Goal: Task Accomplishment & Management: Use online tool/utility

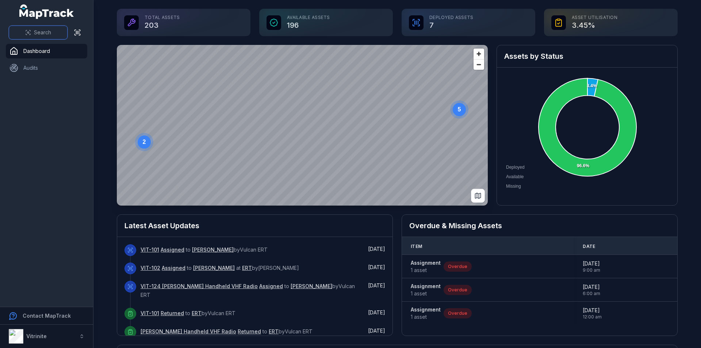
click at [38, 35] on span "Search" at bounding box center [42, 32] width 17 height 7
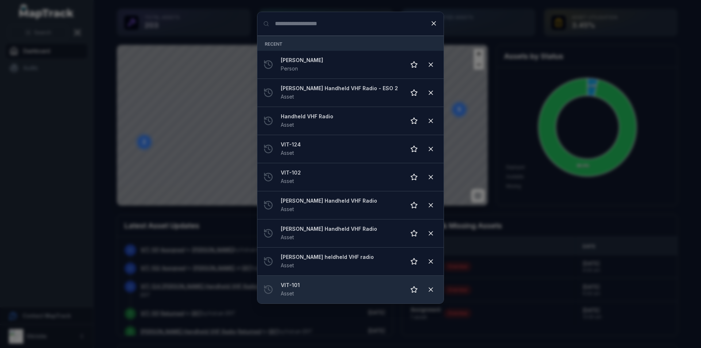
click at [333, 284] on strong "VIT-101" at bounding box center [340, 284] width 119 height 7
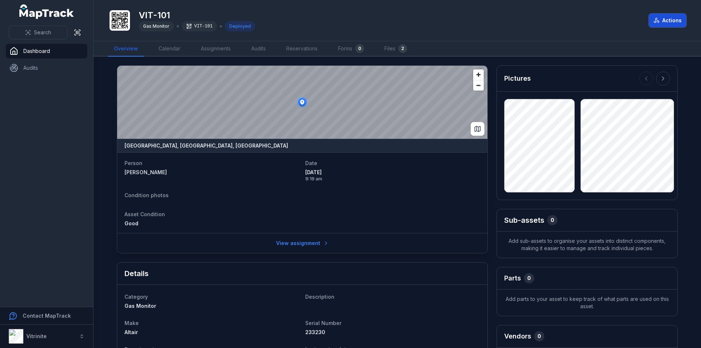
click at [670, 21] on button "Actions" at bounding box center [668, 21] width 38 height 14
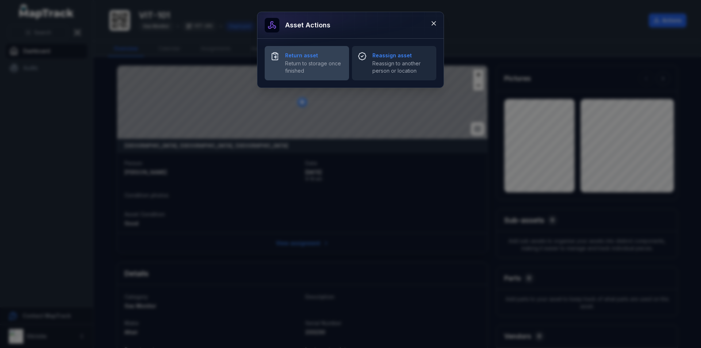
click at [316, 61] on span "Return to storage once finished" at bounding box center [314, 67] width 58 height 15
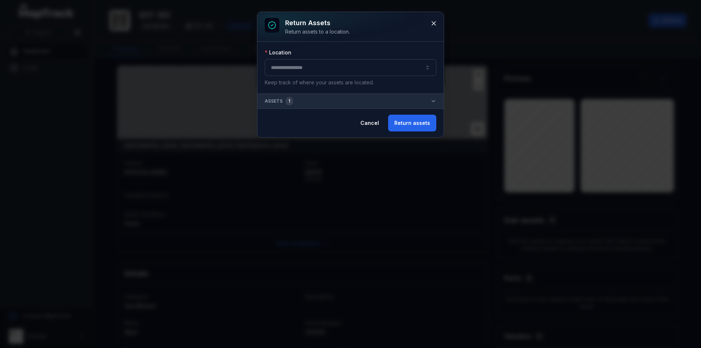
click at [428, 70] on button "button" at bounding box center [351, 67] width 172 height 17
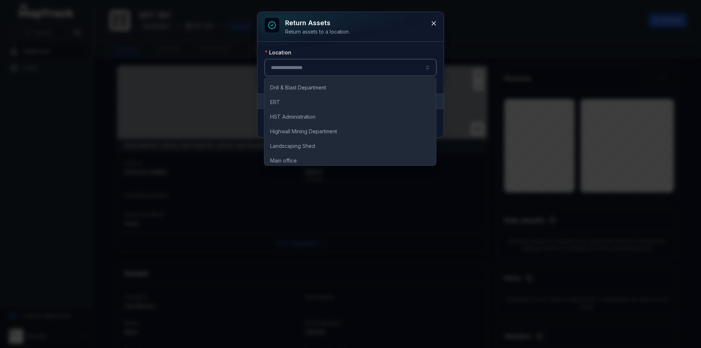
scroll to position [12, 0]
click at [320, 150] on div "ERT" at bounding box center [350, 148] width 169 height 13
type input "***"
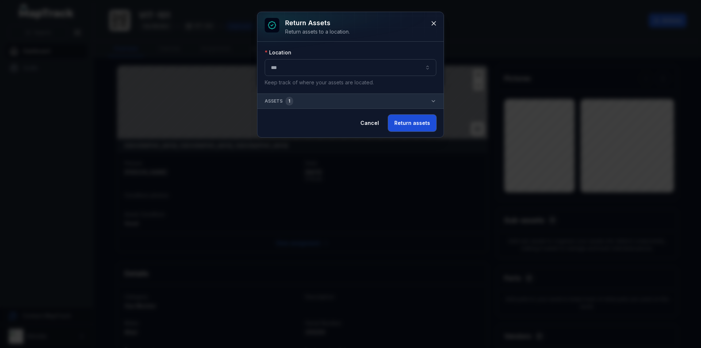
click at [420, 125] on button "Return assets" at bounding box center [412, 123] width 48 height 17
